Goal: Task Accomplishment & Management: Manage account settings

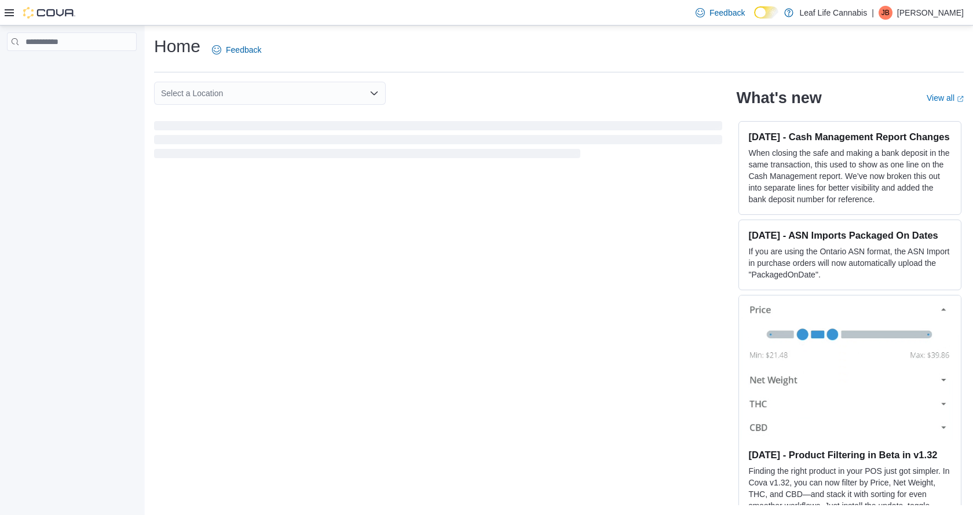
click at [15, 15] on div at bounding box center [40, 13] width 71 height 12
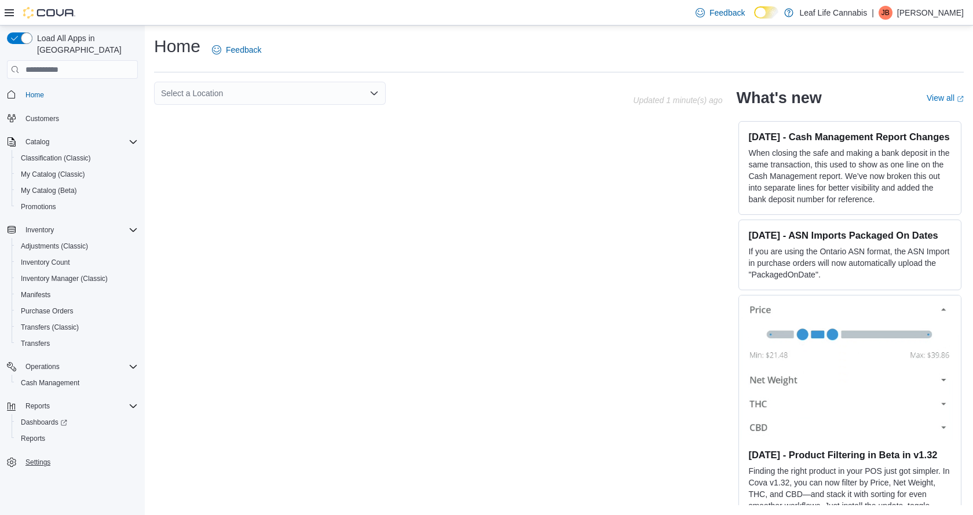
click at [53, 455] on span "Settings" at bounding box center [79, 462] width 117 height 14
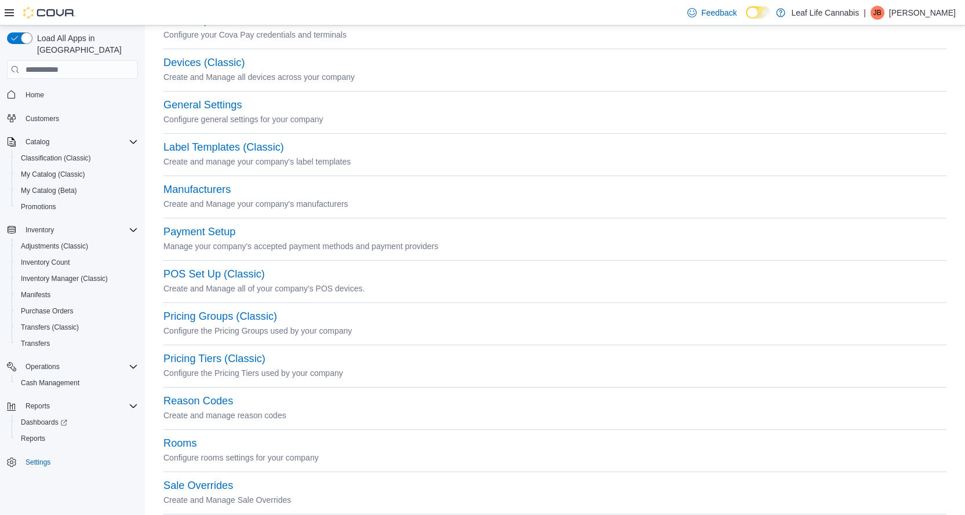
scroll to position [232, 0]
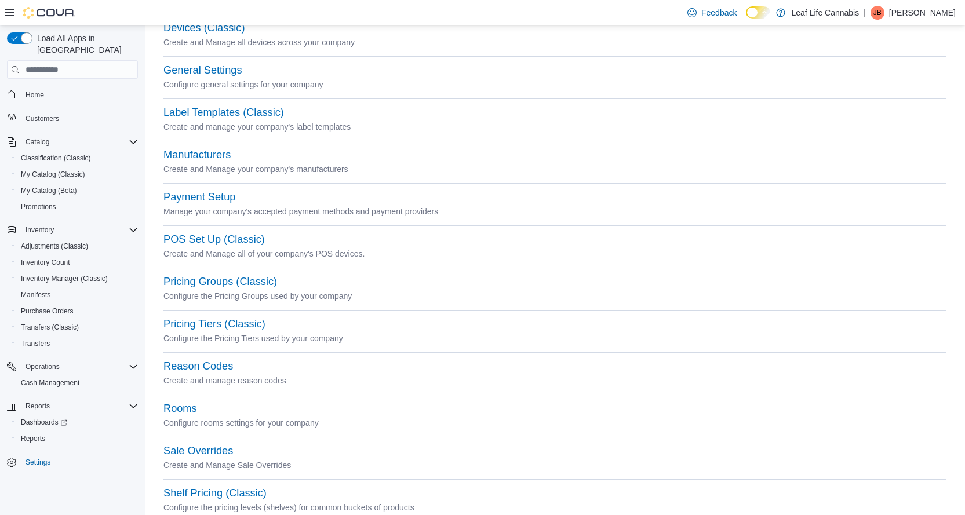
click at [932, 17] on p "Jon Boyce" at bounding box center [922, 13] width 67 height 14
click at [912, 42] on span "Change Password" at bounding box center [898, 38] width 66 height 12
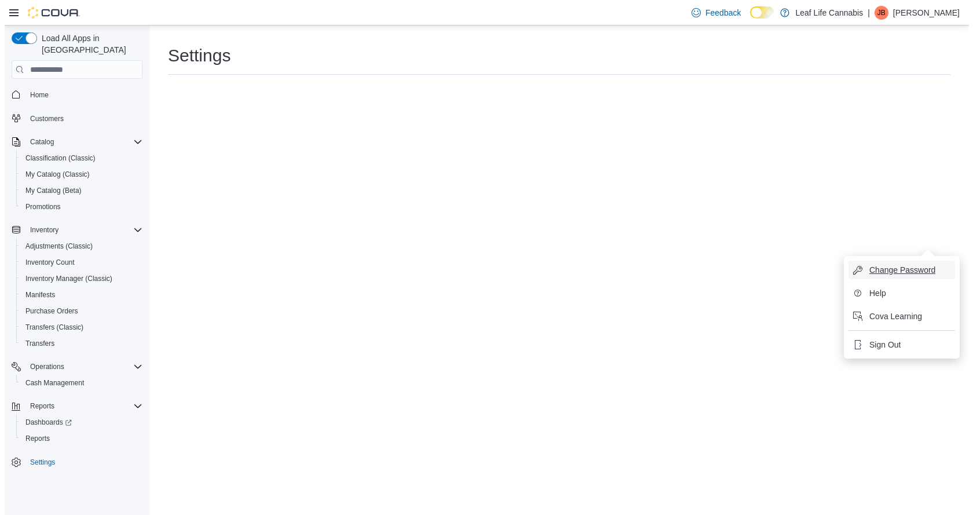
scroll to position [0, 0]
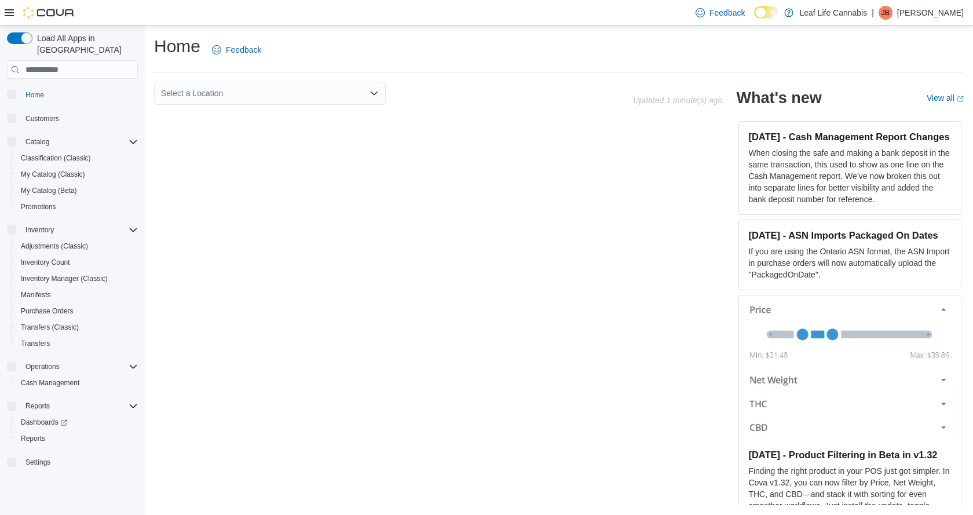
click at [61, 13] on img at bounding box center [49, 13] width 52 height 12
click at [943, 11] on p "[PERSON_NAME]" at bounding box center [931, 13] width 67 height 14
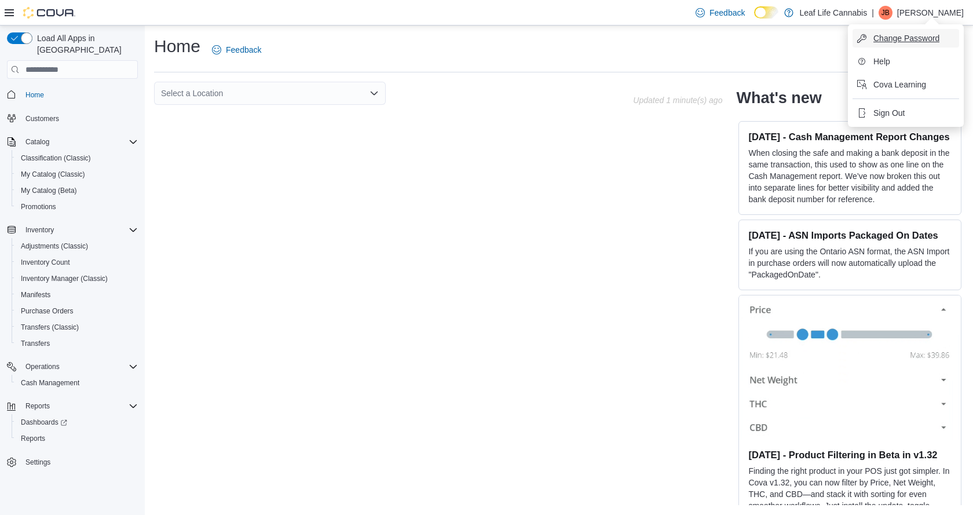
click at [916, 34] on span "Change Password" at bounding box center [907, 38] width 66 height 12
click at [25, 455] on link "Settings" at bounding box center [38, 462] width 34 height 14
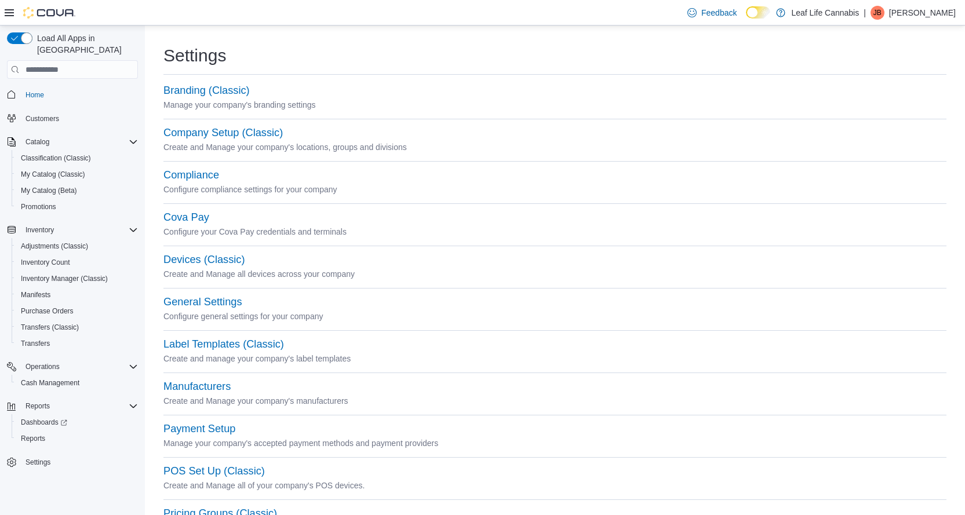
click at [924, 11] on p "Jon Boyce" at bounding box center [922, 13] width 67 height 14
click at [918, 34] on span "Change Password" at bounding box center [898, 38] width 66 height 12
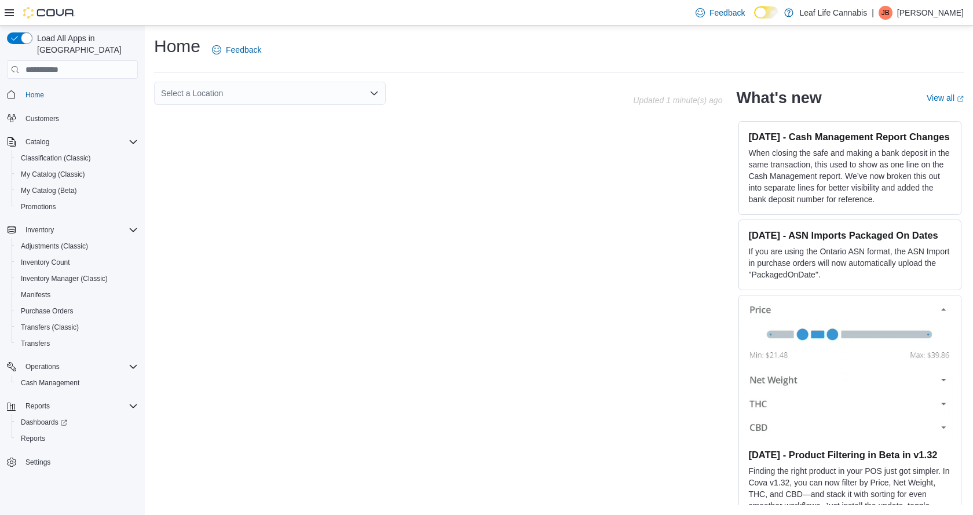
scroll to position [232, 0]
